Goal: Find specific page/section: Find specific page/section

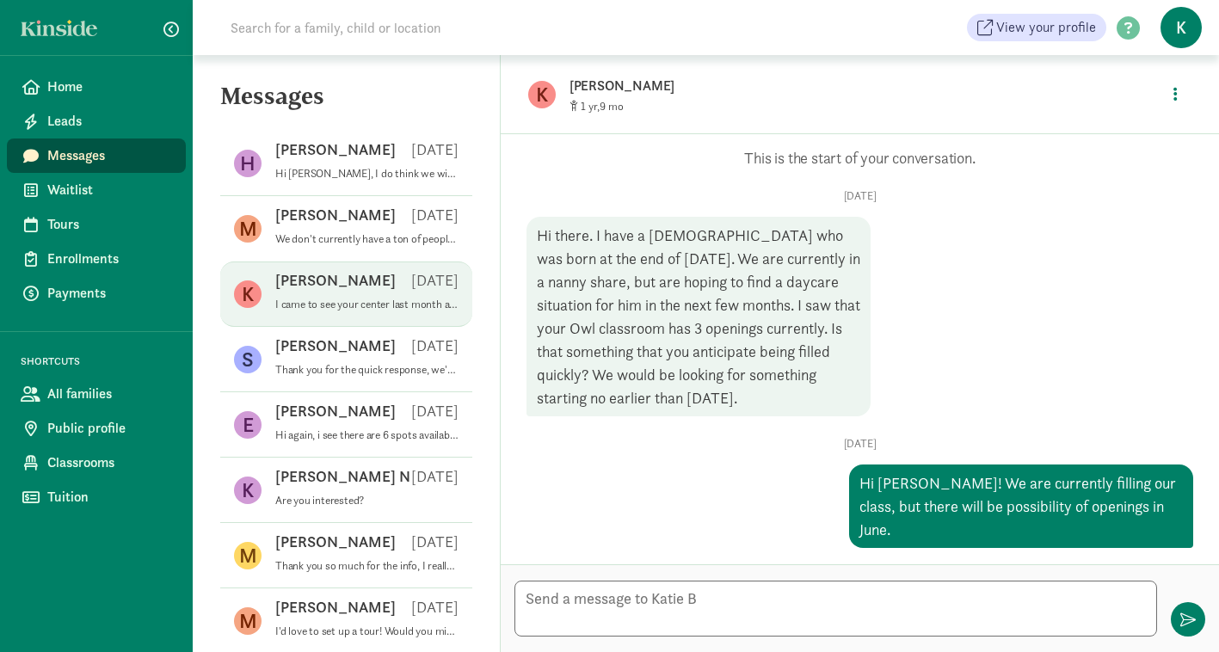
scroll to position [523, 0]
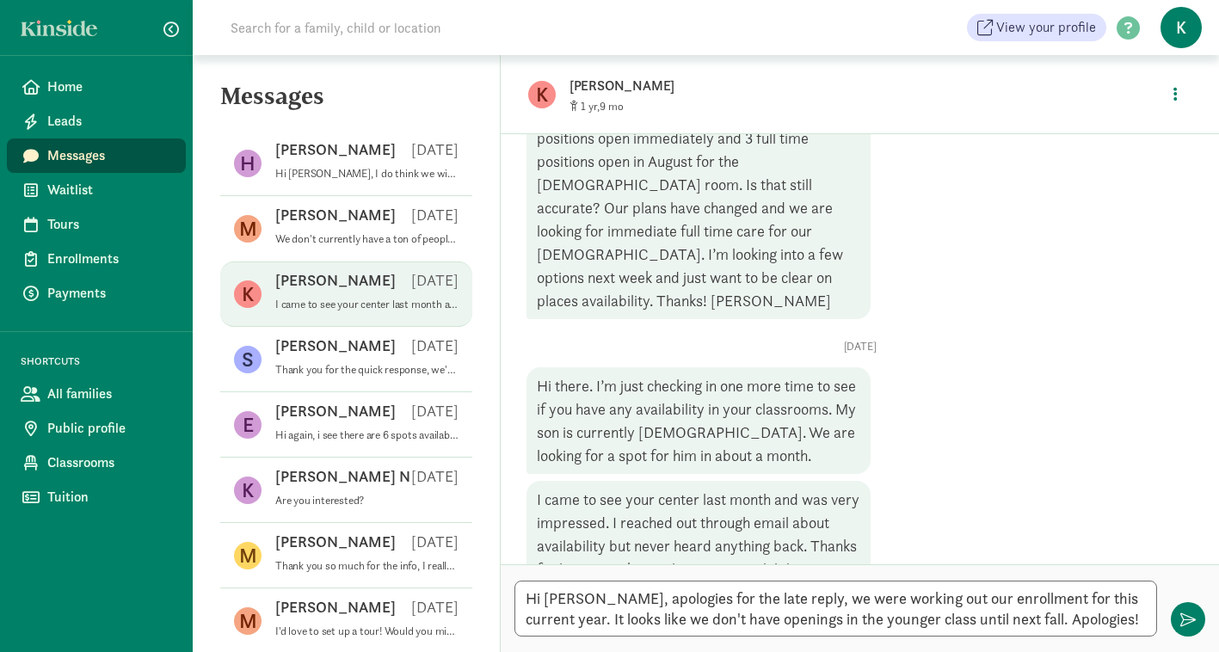
type textarea "Hi Katie, apologies for the late reply, we were working out our enrollment for …"
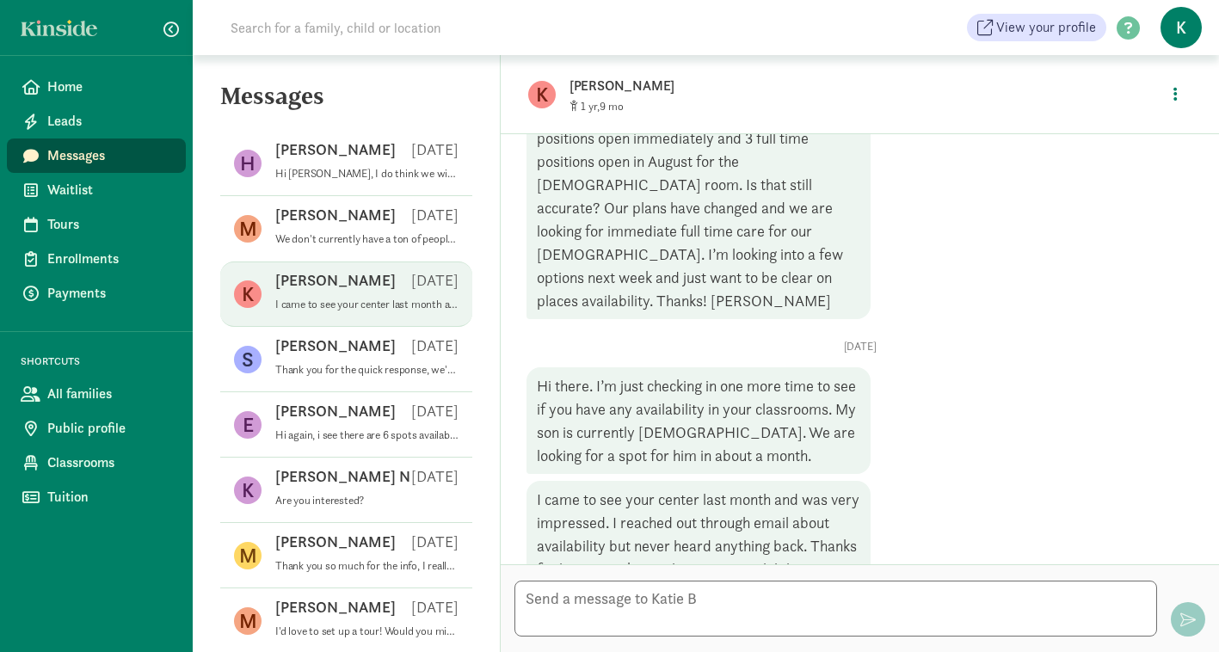
scroll to position [678, 0]
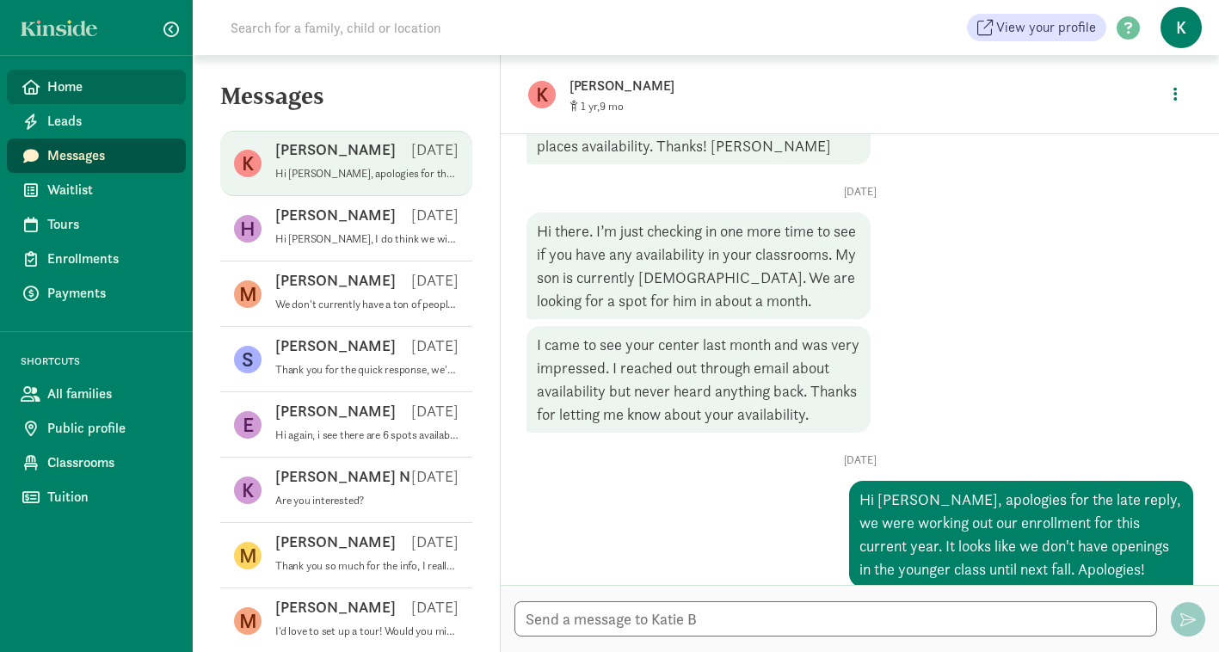
click at [94, 87] on span "Home" at bounding box center [109, 87] width 125 height 21
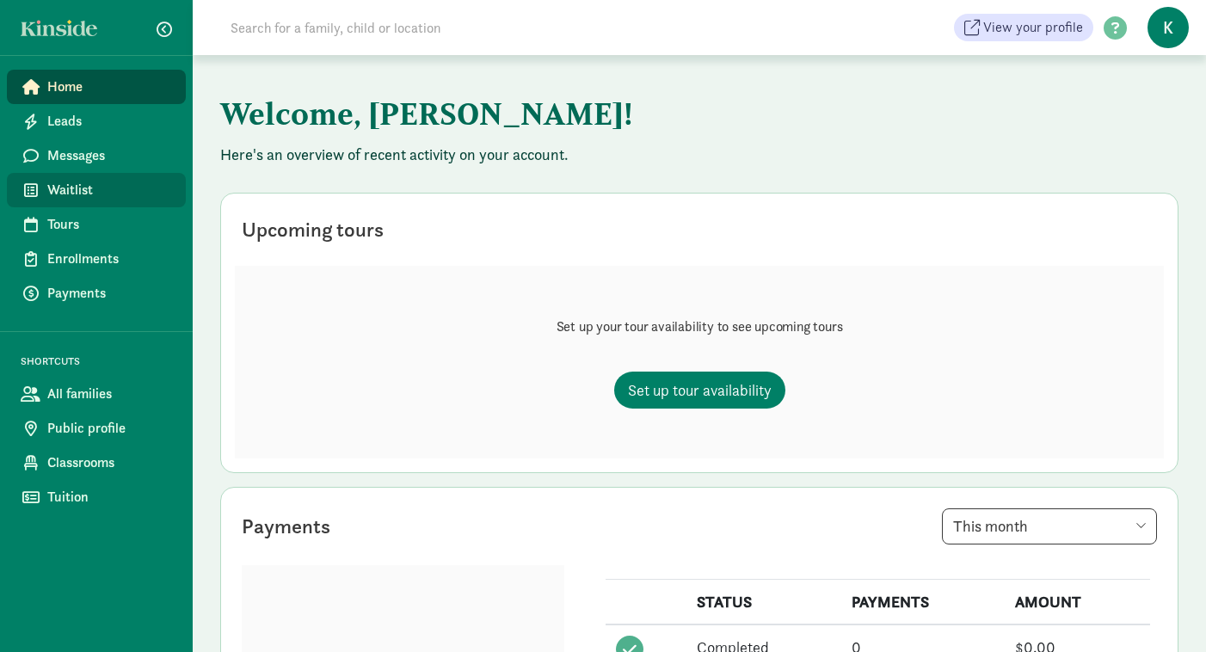
click at [142, 181] on span "Waitlist" at bounding box center [109, 190] width 125 height 21
